Goal: Task Accomplishment & Management: Use online tool/utility

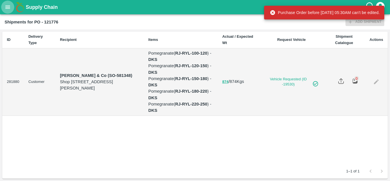
click at [8, 11] on button "open drawer" at bounding box center [7, 7] width 13 height 13
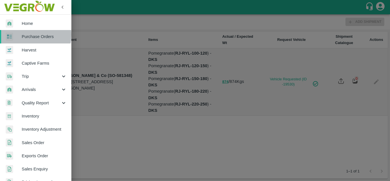
click at [27, 35] on span "Purchase Orders" at bounding box center [44, 36] width 45 height 6
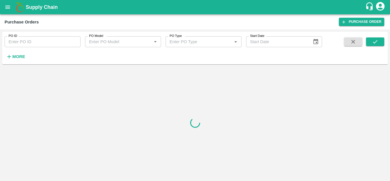
click at [17, 56] on strong "More" at bounding box center [18, 56] width 13 height 5
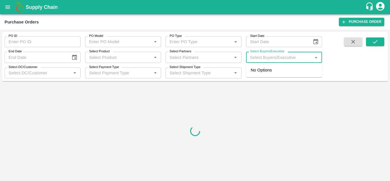
click at [263, 55] on input "Select Buyers/Executive" at bounding box center [279, 56] width 63 height 7
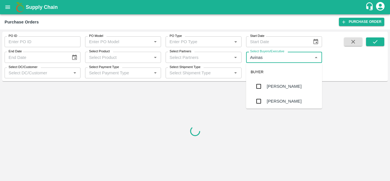
type input "Avinash"
click at [266, 99] on div "[PERSON_NAME]" at bounding box center [284, 101] width 76 height 15
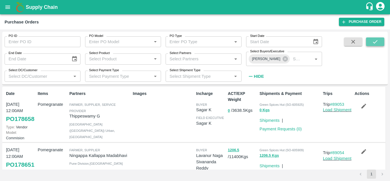
click at [380, 43] on button "submit" at bounding box center [375, 41] width 18 height 9
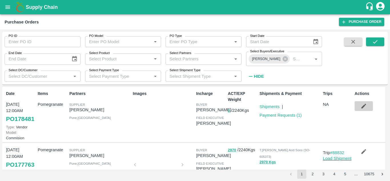
click at [362, 107] on icon "button" at bounding box center [364, 106] width 5 height 5
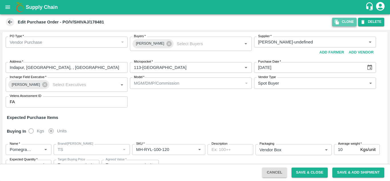
click at [340, 21] on icon "button" at bounding box center [337, 21] width 5 height 5
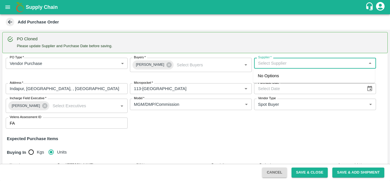
click at [273, 64] on input "Supplier   *" at bounding box center [310, 62] width 109 height 7
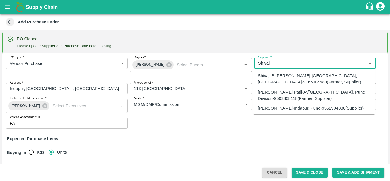
click at [277, 108] on div "SHIVAJI RAJARAM AVACHAR-Indapur, Pune-9552904036(Supplier)" at bounding box center [311, 108] width 106 height 6
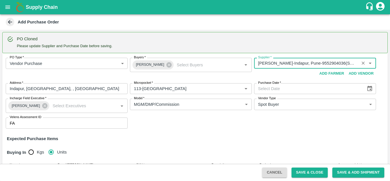
type input "SHIVAJI RAJARAM AVACHAR-Indapur, Pune-9552904036(Supplier)"
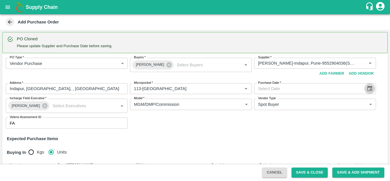
click at [369, 88] on icon "Choose date" at bounding box center [370, 88] width 6 height 6
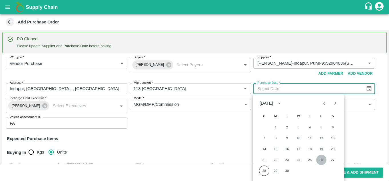
click at [322, 159] on button "26" at bounding box center [321, 160] width 10 height 10
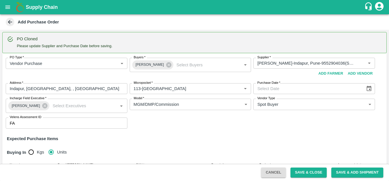
type input "26/09/2025"
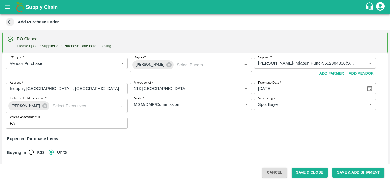
click at [282, 138] on div "Expected Purchase Items" at bounding box center [195, 138] width 377 height 6
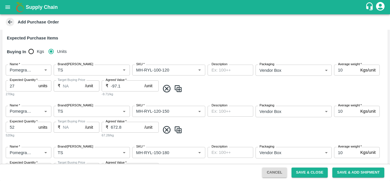
scroll to position [324, 0]
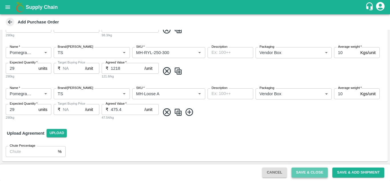
click at [311, 173] on button "Save & Close" at bounding box center [310, 172] width 37 height 10
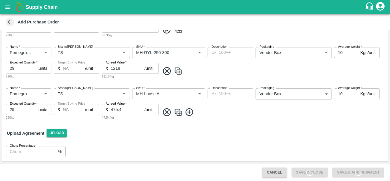
scroll to position [0, 0]
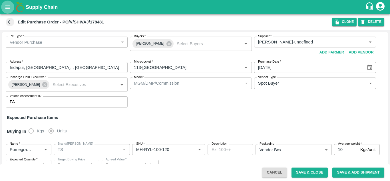
click at [9, 8] on icon "open drawer" at bounding box center [8, 7] width 6 height 6
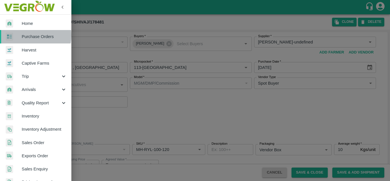
click at [25, 35] on span "Purchase Orders" at bounding box center [44, 36] width 45 height 6
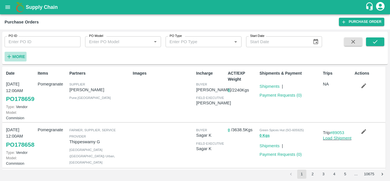
click at [15, 55] on strong "More" at bounding box center [18, 56] width 13 height 5
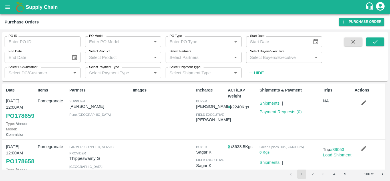
click at [258, 57] on input "Select Buyers/Executive" at bounding box center [279, 56] width 63 height 7
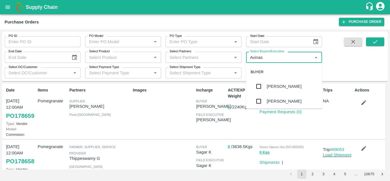
type input "Avinash"
click at [261, 102] on input "checkbox" at bounding box center [258, 100] width 11 height 11
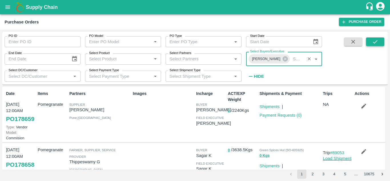
click at [375, 42] on icon "submit" at bounding box center [375, 42] width 6 height 6
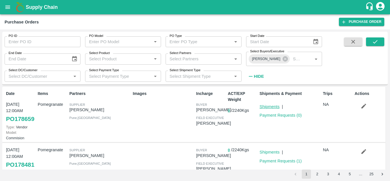
click at [268, 106] on link "Shipments" at bounding box center [270, 106] width 20 height 5
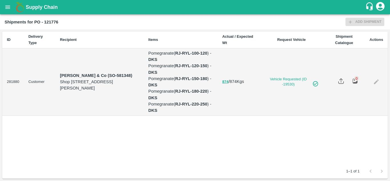
click at [3, 8] on button "open drawer" at bounding box center [7, 7] width 13 height 13
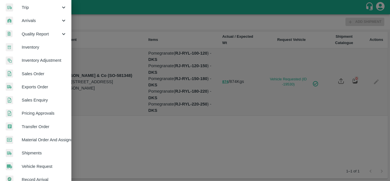
scroll to position [70, 0]
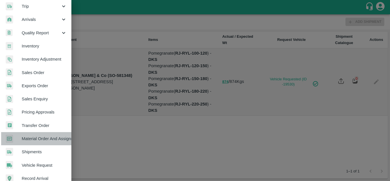
click at [39, 139] on span "Material Order And Assignment" at bounding box center [44, 138] width 45 height 6
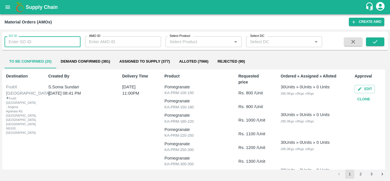
click at [55, 40] on input "SO ID" at bounding box center [43, 41] width 76 height 11
type input "605926"
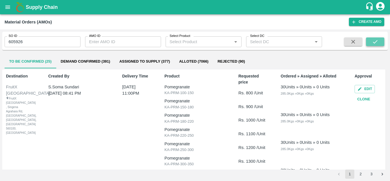
click at [373, 43] on icon "submit" at bounding box center [375, 42] width 6 height 6
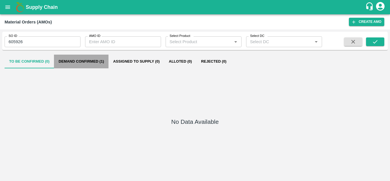
click at [85, 62] on button "Demand Confirmed (1)" at bounding box center [81, 62] width 55 height 14
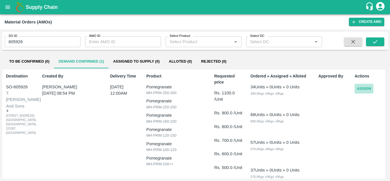
click at [364, 90] on button "Assign" at bounding box center [364, 89] width 19 height 10
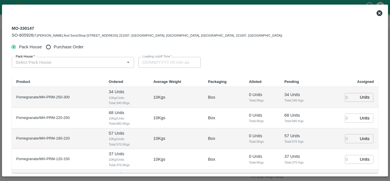
type input "30/09/2025 12:00 AM"
click at [52, 46] on input "Purchase Order" at bounding box center [48, 47] width 11 height 11
radio input "true"
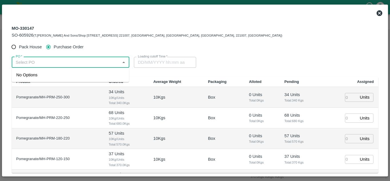
click at [53, 64] on input "PO   *" at bounding box center [65, 62] width 105 height 7
drag, startPoint x: 46, startPoint y: 75, endPoint x: 27, endPoint y: 77, distance: 19.0
click at [27, 77] on div "PO-178481(SHIVAJI RAJARAM AVACHAR-9552904036)" at bounding box center [58, 75] width 84 height 6
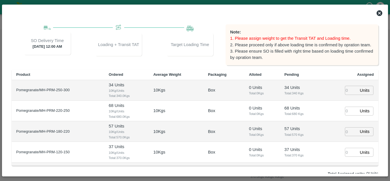
scroll to position [58, 0]
type input "PO-178481(SHIVAJI RAJARAM AVACHAR-9552904036)"
click at [345, 90] on input "number" at bounding box center [351, 89] width 13 height 9
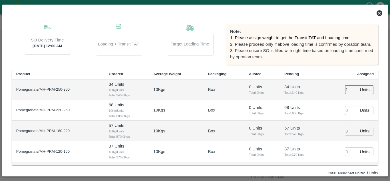
type input "1"
click at [345, 109] on input "1" at bounding box center [351, 110] width 13 height 9
type input "27/09/2025 11:14 PM"
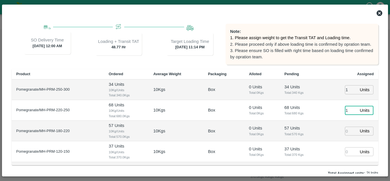
type input "1"
click at [345, 129] on input "1" at bounding box center [351, 131] width 13 height 9
type input "1"
click at [345, 149] on input "1" at bounding box center [351, 151] width 13 height 9
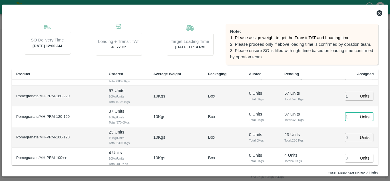
scroll to position [38, 0]
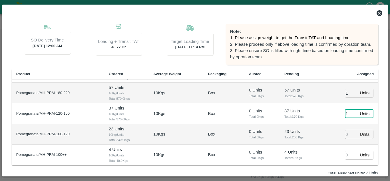
type input "1"
click at [345, 135] on input "1" at bounding box center [351, 134] width 13 height 9
type input "1"
click at [345, 152] on input "1" at bounding box center [351, 155] width 13 height 9
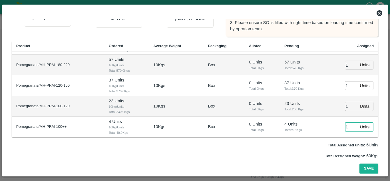
type input "1"
click at [225, 97] on td "Box" at bounding box center [223, 106] width 41 height 21
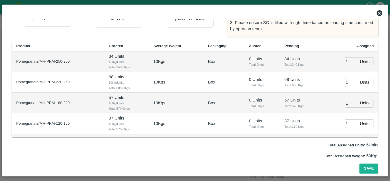
scroll to position [38, 0]
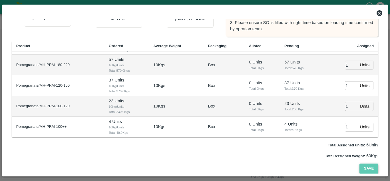
click at [365, 167] on button "Save" at bounding box center [369, 168] width 19 height 10
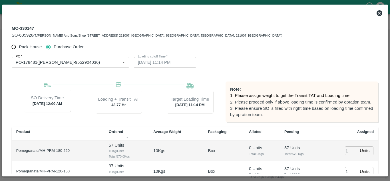
scroll to position [86, 0]
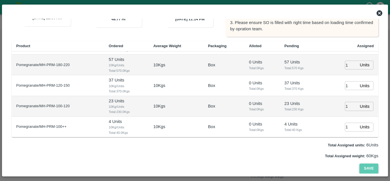
click at [368, 171] on button "Save" at bounding box center [369, 168] width 19 height 10
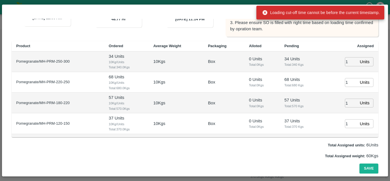
scroll to position [0, 0]
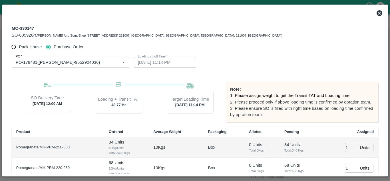
click at [379, 11] on icon at bounding box center [380, 13] width 6 height 6
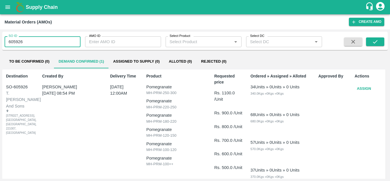
click at [31, 43] on input "605926" at bounding box center [43, 41] width 76 height 11
type input "605928"
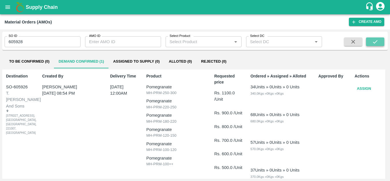
click at [377, 42] on icon "submit" at bounding box center [375, 42] width 6 height 6
click at [218, 121] on div "Rs. 1100.0 /Unit Rs. 900.0 /Unit Rs. 800.0 /Unit Rs. 700.0 /Unit Rs. 600.0 /Uni…" at bounding box center [228, 130] width 29 height 81
click at [366, 88] on button "Assign" at bounding box center [364, 89] width 19 height 10
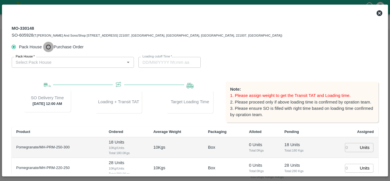
click at [47, 46] on input "Purchase Order" at bounding box center [48, 47] width 11 height 11
radio input "true"
click at [35, 67] on div "PO   *" at bounding box center [71, 62] width 118 height 11
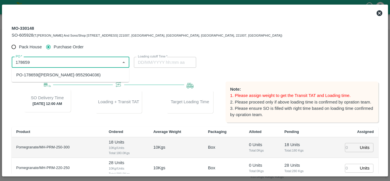
click at [45, 72] on div "PO-178659(SHIVAJI RAJARAM AVACHAR-9552904036)" at bounding box center [58, 75] width 84 height 6
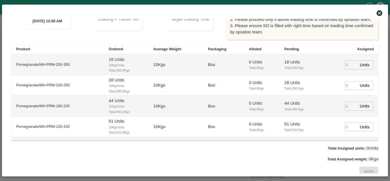
scroll to position [86, 0]
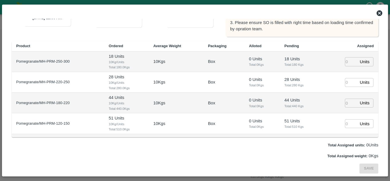
type input "PO-178659(SHIVAJI RAJARAM AVACHAR-9552904036)"
click at [345, 63] on input "number" at bounding box center [351, 61] width 13 height 9
type input "1"
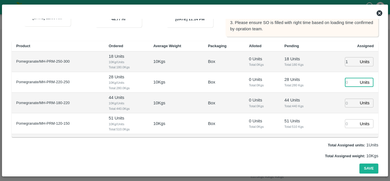
type input "[DATE] 11:14 PM"
click at [345, 82] on input "1" at bounding box center [351, 82] width 13 height 9
type input "1"
click at [345, 103] on input "1" at bounding box center [351, 103] width 13 height 9
type input "1"
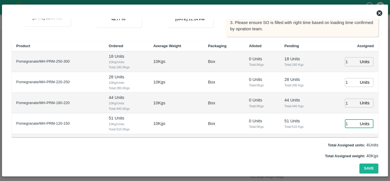
click at [345, 126] on input "1" at bounding box center [351, 123] width 13 height 9
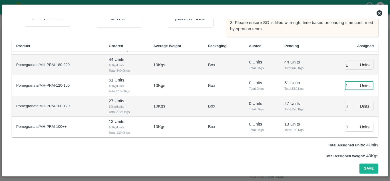
scroll to position [38, 0]
type input "1"
click at [348, 107] on input "number" at bounding box center [351, 106] width 13 height 9
type input "1"
click at [345, 128] on input "1" at bounding box center [351, 127] width 13 height 9
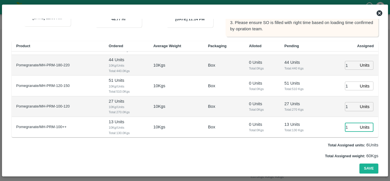
scroll to position [38, 0]
type input "1"
click at [363, 169] on button "Save" at bounding box center [369, 168] width 19 height 10
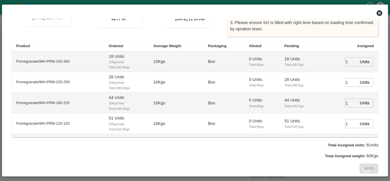
scroll to position [0, 0]
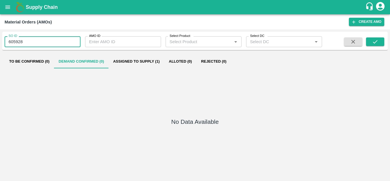
click at [35, 43] on input "605928" at bounding box center [43, 41] width 76 height 11
type input "605926"
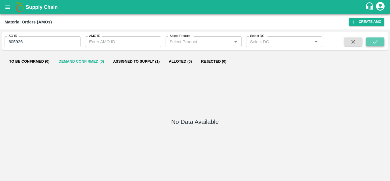
click at [377, 44] on icon "submit" at bounding box center [375, 42] width 6 height 6
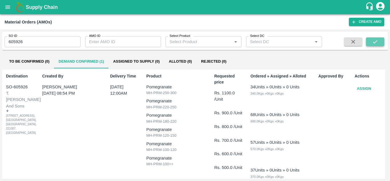
click at [377, 41] on icon "submit" at bounding box center [375, 41] width 5 height 3
click at [369, 91] on button "Assign" at bounding box center [364, 89] width 19 height 10
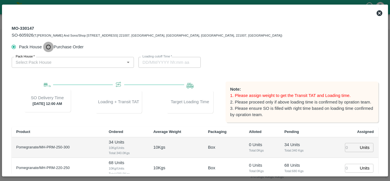
click at [48, 48] on input "Purchase Order" at bounding box center [48, 47] width 11 height 11
radio input "true"
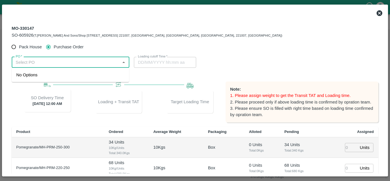
click at [40, 62] on input "PO   *" at bounding box center [65, 62] width 105 height 7
click at [46, 74] on div "PO-178481(SHIVAJI RAJARAM AVACHAR-9552904036)" at bounding box center [58, 75] width 84 height 6
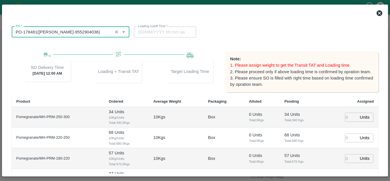
scroll to position [31, 0]
type input "PO-178481(SHIVAJI RAJARAM AVACHAR-9552904036)"
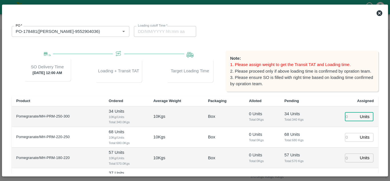
click at [346, 115] on input "number" at bounding box center [351, 116] width 13 height 9
type input "1"
type input "27/09/2025 11:14 PM"
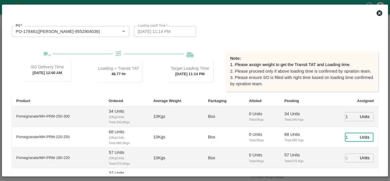
click at [345, 139] on input "1" at bounding box center [351, 137] width 13 height 9
type input "1"
click at [345, 158] on input "1" at bounding box center [351, 157] width 13 height 9
type input "1"
click at [309, 147] on td "68 Units Total: 680 Kgs" at bounding box center [301, 137] width 42 height 21
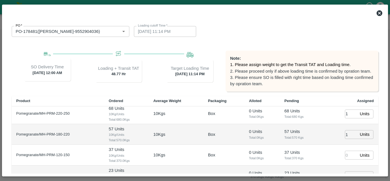
scroll to position [38, 0]
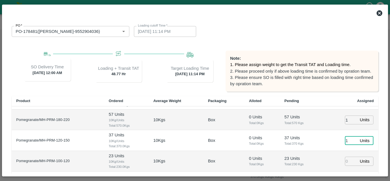
click at [346, 140] on input "1" at bounding box center [351, 140] width 13 height 9
type input "1"
click at [345, 160] on input "1" at bounding box center [351, 161] width 13 height 9
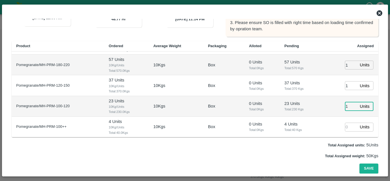
type input "1"
click at [345, 127] on input "1" at bounding box center [351, 127] width 13 height 9
type input "1"
click at [364, 168] on button "Save" at bounding box center [369, 168] width 19 height 10
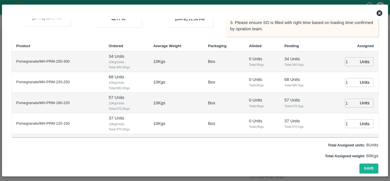
scroll to position [0, 0]
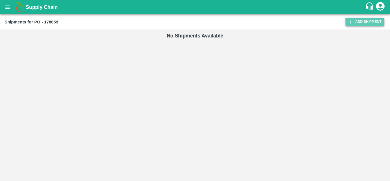
click at [355, 20] on link "Add Shipment" at bounding box center [365, 22] width 39 height 8
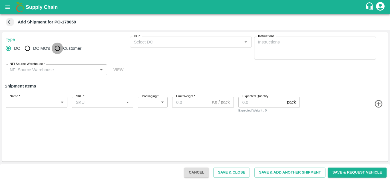
click at [57, 50] on input "Customer" at bounding box center [57, 48] width 11 height 11
radio input "true"
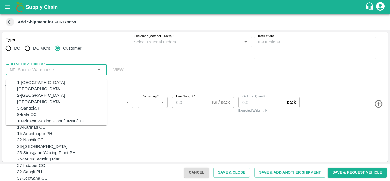
click at [70, 69] on input "NFI Source Warehouse   *" at bounding box center [51, 69] width 89 height 7
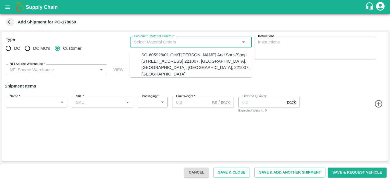
click at [158, 43] on input "Customer (Material Orders)   *" at bounding box center [186, 41] width 109 height 7
click at [164, 65] on div "SO-605928/01-Oct/T.[PERSON_NAME] And Sons/Shop [STREET_ADDRESS] 221007, [GEOGRA…" at bounding box center [196, 64] width 111 height 25
type input "SO-605928/01-Oct/T.[PERSON_NAME] And Sons/Shop [STREET_ADDRESS] 221007, [GEOGRA…"
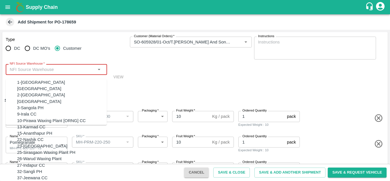
click at [27, 71] on input "NFI Source Warehouse   *" at bounding box center [51, 69] width 89 height 7
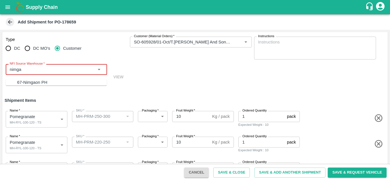
click at [24, 82] on div "67-Nimgaon PH" at bounding box center [32, 82] width 30 height 6
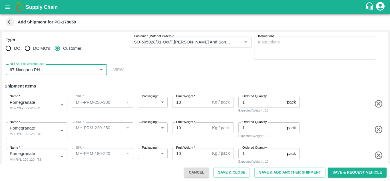
type input "67-Nimgaon PH"
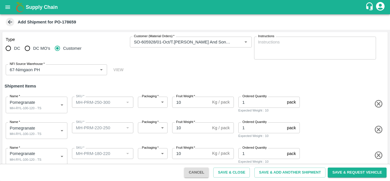
click at [174, 73] on div "Type DC DC MO's Customer Customer (Material Orders)   * Customer (Material Orde…" at bounding box center [195, 56] width 386 height 48
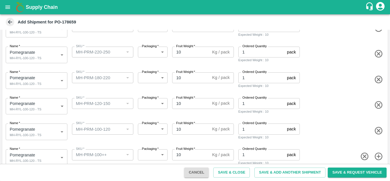
scroll to position [85, 0]
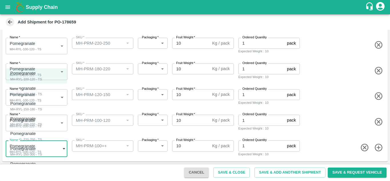
click at [27, 146] on body "Supply Chain Add Shipment for PO-178659 Type DC DC MO's Customer Customer (Mate…" at bounding box center [195, 90] width 390 height 181
click at [30, 169] on div "MH-Loose A - TS" at bounding box center [24, 169] width 28 height 5
type input "2080790"
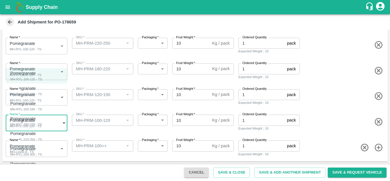
click at [26, 126] on body "Supply Chain Add Shipment for PO-178659 Type DC DC MO's Customer Customer (Mate…" at bounding box center [195, 90] width 390 height 181
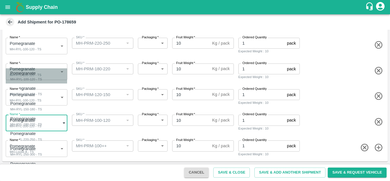
click at [27, 80] on div "MH-RYL-100-120 - TS" at bounding box center [26, 79] width 32 height 5
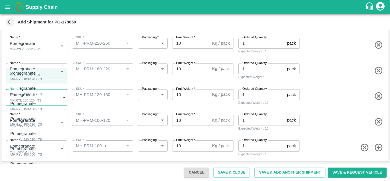
click at [27, 99] on body "Supply Chain Add Shipment for PO-178659 Type DC DC MO's Customer Customer (Mate…" at bounding box center [195, 90] width 390 height 181
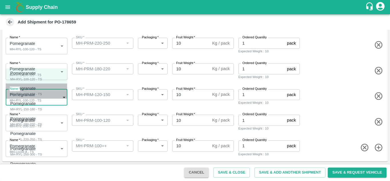
click at [27, 90] on p "Pomegranate" at bounding box center [24, 88] width 29 height 6
type input "2080785"
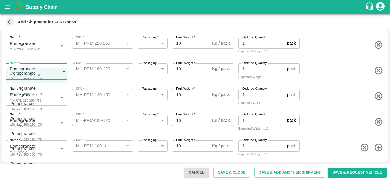
click at [19, 70] on body "Supply Chain Add Shipment for PO-178659 Type DC DC MO's Customer Customer (Mate…" at bounding box center [195, 90] width 390 height 181
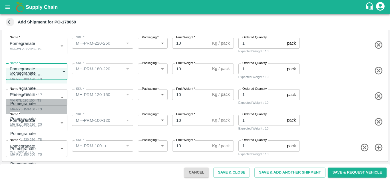
click at [23, 109] on div "MH-RYL-150-180 - TS" at bounding box center [26, 109] width 32 height 5
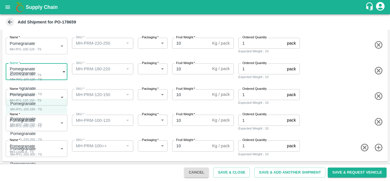
click at [32, 72] on body "Supply Chain Add Shipment for PO-178659 Type DC DC MO's Customer Customer (Mate…" at bounding box center [195, 90] width 390 height 181
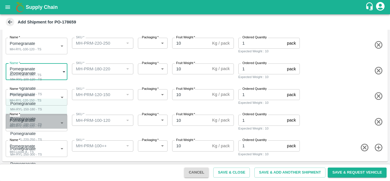
click at [33, 122] on div "MH-RYL-180-220 - TS" at bounding box center [26, 124] width 32 height 5
type input "2080787"
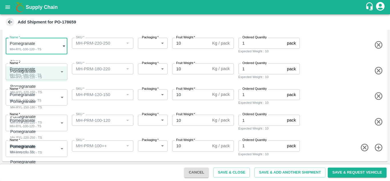
click at [37, 47] on body "Supply Chain Add Shipment for PO-178659 Type DC DC MO's Customer Customer (Mate…" at bounding box center [195, 90] width 390 height 181
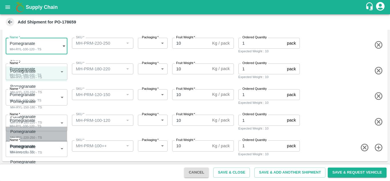
click at [31, 137] on div "MH-RYL-220-250 - TS" at bounding box center [26, 137] width 32 height 5
type input "2080788"
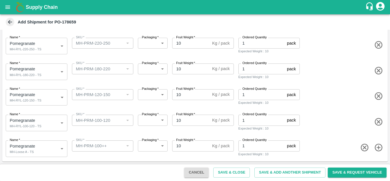
click at [99, 75] on div "SKU   * SKU   *" at bounding box center [102, 70] width 64 height 19
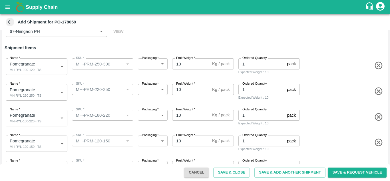
scroll to position [34, 0]
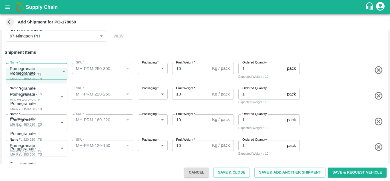
click at [33, 70] on body "Supply Chain Add Shipment for PO-178659 Type DC DC MO's Customer Customer (Mate…" at bounding box center [195, 90] width 390 height 181
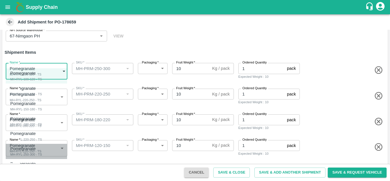
click at [31, 151] on p "Pomegranate" at bounding box center [24, 148] width 29 height 6
type input "2080789"
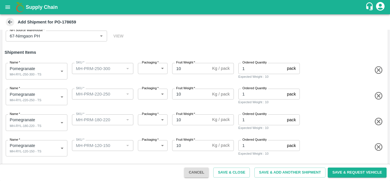
click at [117, 105] on div "Name   * Pomegranate MH-RYL-220-250 - TS 2080788 Name SKU   * SKU   * Packaging…" at bounding box center [194, 96] width 388 height 28
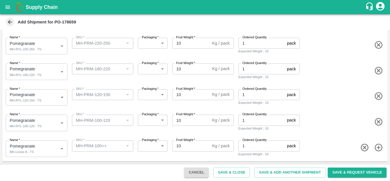
scroll to position [0, 0]
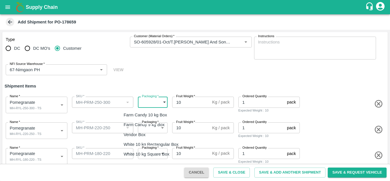
click at [150, 103] on body "Supply Chain Add Shipment for PO-178659 Type DC DC MO's Customer Customer (Mate…" at bounding box center [195, 90] width 390 height 181
click at [144, 137] on p "Vendor Box" at bounding box center [135, 134] width 22 height 6
type input "276"
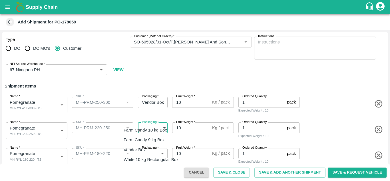
click at [152, 129] on body "Supply Chain Add Shipment for PO-178659 Type DC DC MO's Customer Customer (Mate…" at bounding box center [195, 90] width 390 height 181
click at [142, 151] on p "Vendor Box" at bounding box center [135, 150] width 22 height 6
type input "276"
click at [147, 151] on body "Supply Chain Add Shipment for PO-178659 Type DC DC MO's Customer Customer (Mate…" at bounding box center [195, 90] width 390 height 181
click at [139, 152] on p "Vendor Box" at bounding box center [135, 150] width 22 height 6
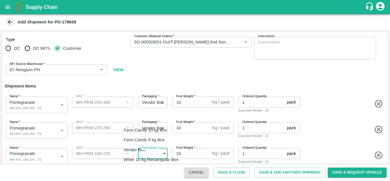
type input "276"
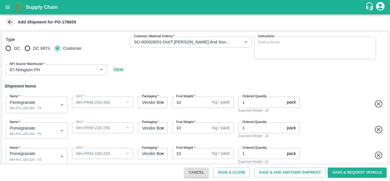
click at [131, 141] on div "Name   * Pomegranate MH-RYL-180-220 - TS 2080787 Name SKU   * SKU   * Packaging…" at bounding box center [194, 155] width 388 height 28
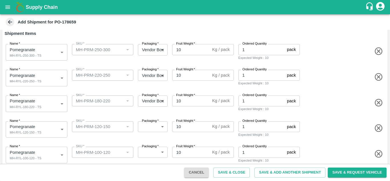
scroll to position [53, 0]
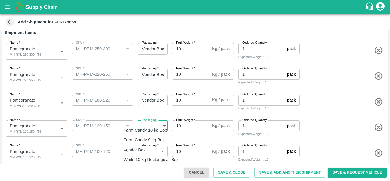
click at [155, 124] on body "Supply Chain Add Shipment for PO-178659 Type DC DC MO's Customer Customer (Mate…" at bounding box center [195, 90] width 390 height 181
click at [146, 149] on div "Vendor Box" at bounding box center [136, 150] width 25 height 6
type input "276"
click at [148, 152] on body "Supply Chain Add Shipment for PO-178659 Type DC DC MO's Customer Customer (Mate…" at bounding box center [195, 90] width 390 height 181
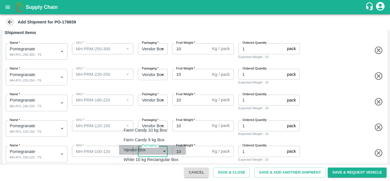
click at [136, 150] on p "Vendor Box" at bounding box center [135, 150] width 22 height 6
type input "276"
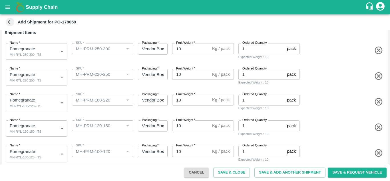
click at [127, 138] on div "Name   * Pomegranate MH-RYL-120-150 - TS 2080785 Name SKU   * SKU   * Packaging…" at bounding box center [194, 127] width 388 height 28
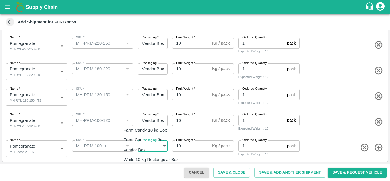
click at [147, 143] on body "Supply Chain Add Shipment for PO-178659 Type DC DC MO's Customer Customer (Mate…" at bounding box center [195, 90] width 390 height 181
click at [148, 150] on div "Vendor Box" at bounding box center [136, 150] width 25 height 6
type input "276"
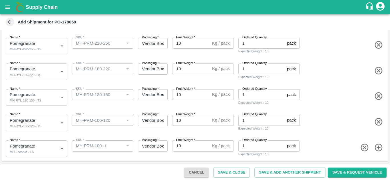
click at [128, 134] on div "Name   * Pomegranate MH-Loose A - TS 2080790 Name SKU   * SKU   * Packaging   *…" at bounding box center [194, 147] width 388 height 28
click at [227, 175] on button "Save & Close" at bounding box center [231, 172] width 37 height 10
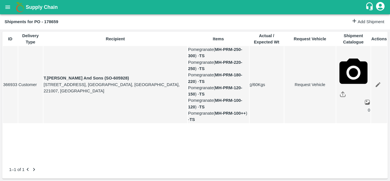
click at [299, 87] on link "Request Vehicle" at bounding box center [310, 84] width 51 height 6
type input "[DATE] 11:14 PM"
type input "DD/MM/YYYY hh:mm aa"
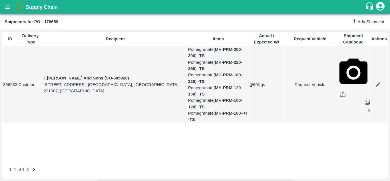
type input "[DATE] 12:00 AM"
click at [247, 36] on body "Supply Chain Shipments for PO - 178659 Add Shipment ID Delivery Type Recipient …" at bounding box center [195, 90] width 390 height 181
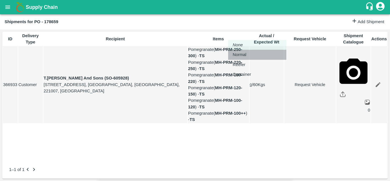
click at [238, 56] on p "Normal" at bounding box center [240, 54] width 14 height 6
type input "1"
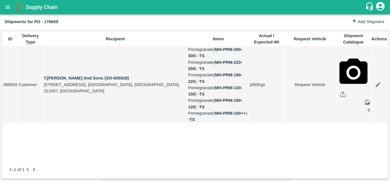
scroll to position [61, 0]
click at [300, 88] on link "Request Vehicle" at bounding box center [310, 84] width 51 height 6
type input "1"
type input "[DATE] 12:00 AM"
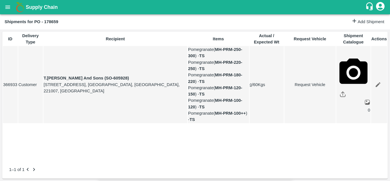
type input "[DATE] 11:14 PM"
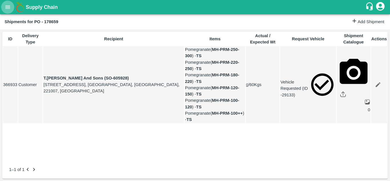
click at [2, 8] on button "open drawer" at bounding box center [7, 7] width 13 height 13
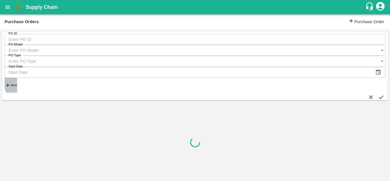
click at [17, 84] on strong "More" at bounding box center [14, 85] width 6 height 3
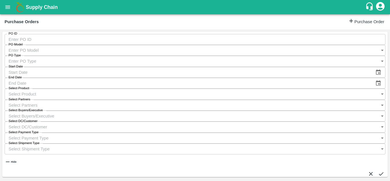
click at [253, 111] on input "Select Buyers/Executive" at bounding box center [190, 116] width 370 height 11
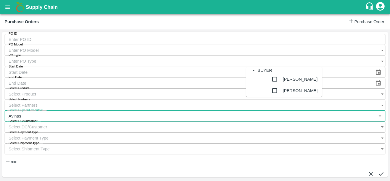
type input "Avinash"
click at [269, 96] on input "checkbox" at bounding box center [274, 90] width 11 height 11
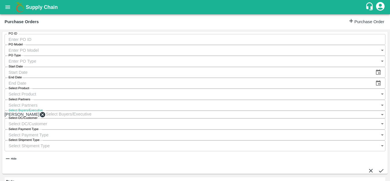
click at [378, 167] on icon "submit" at bounding box center [381, 170] width 6 height 6
